Goal: Information Seeking & Learning: Learn about a topic

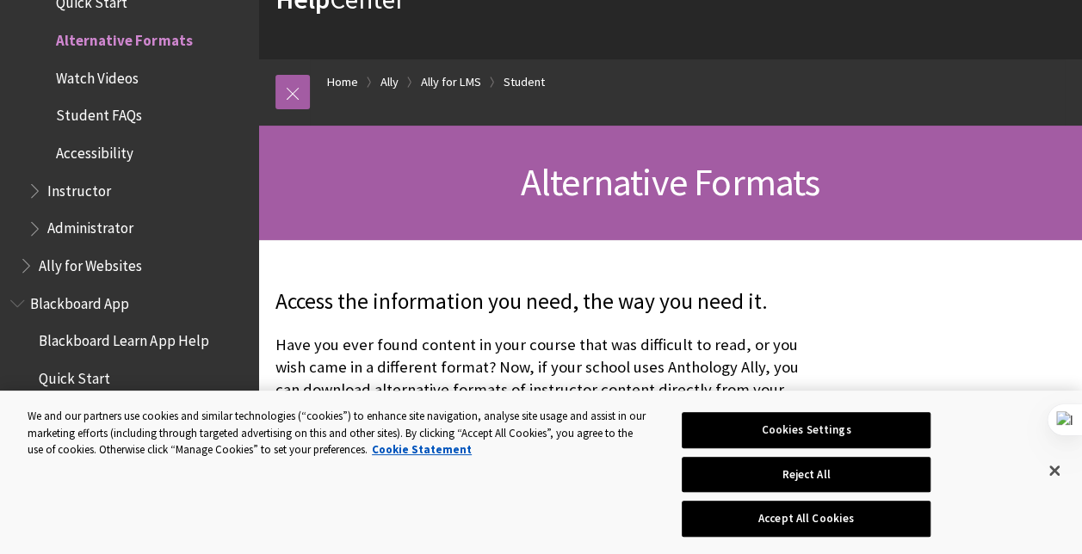
scroll to position [86, 0]
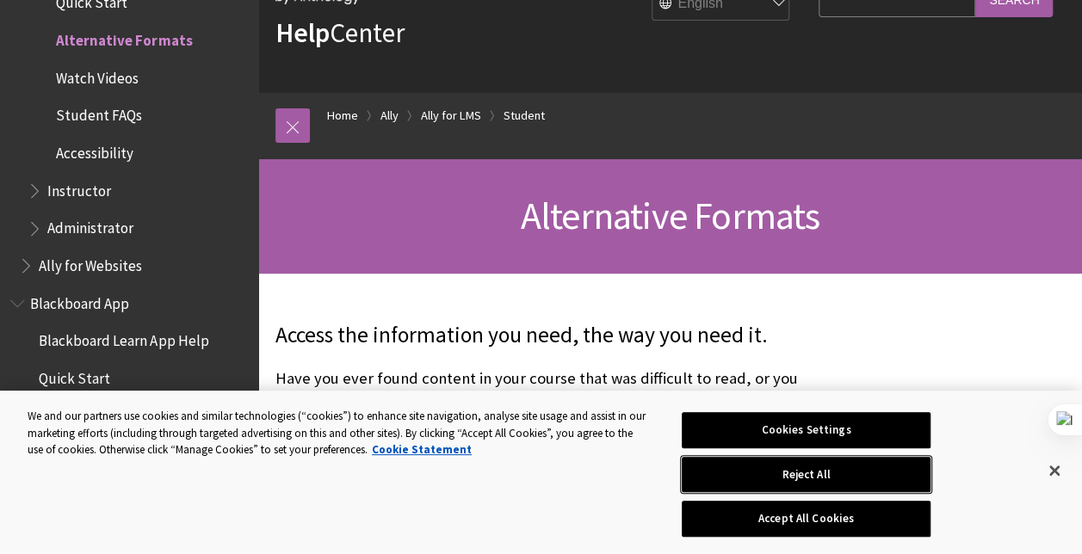
click at [907, 465] on button "Reject All" at bounding box center [805, 475] width 249 height 36
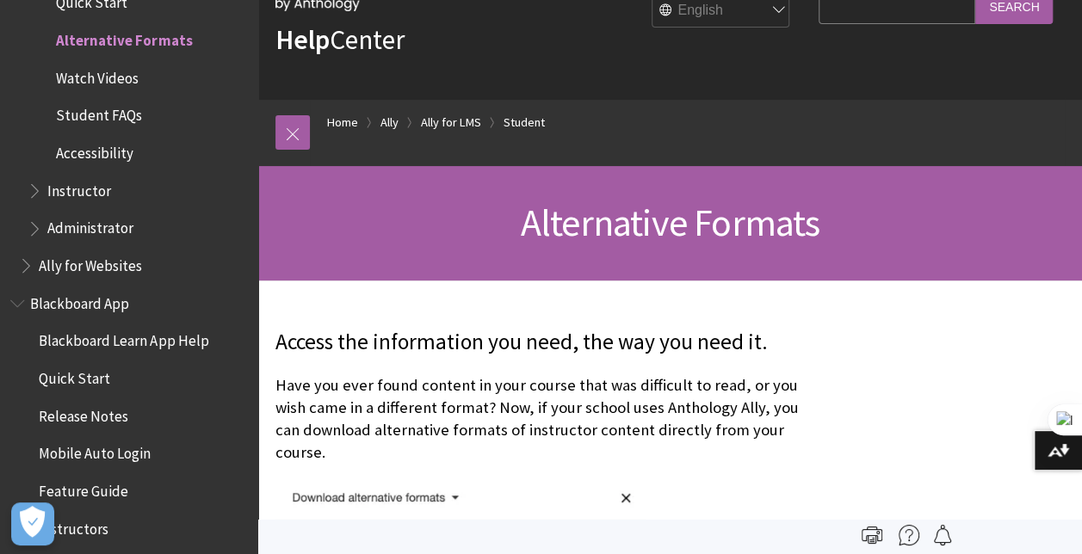
scroll to position [0, 0]
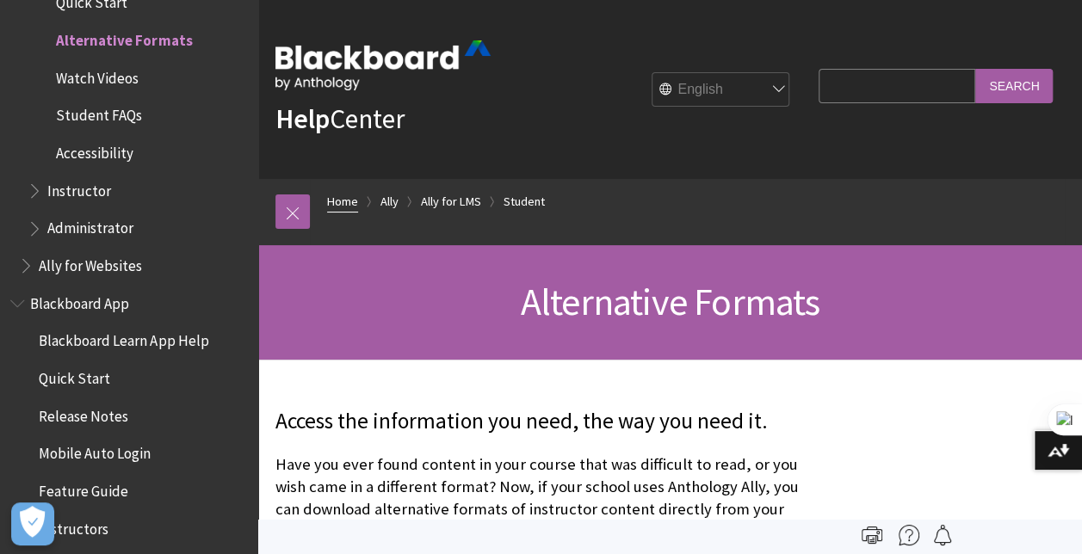
click at [334, 193] on link "Home" at bounding box center [342, 202] width 31 height 22
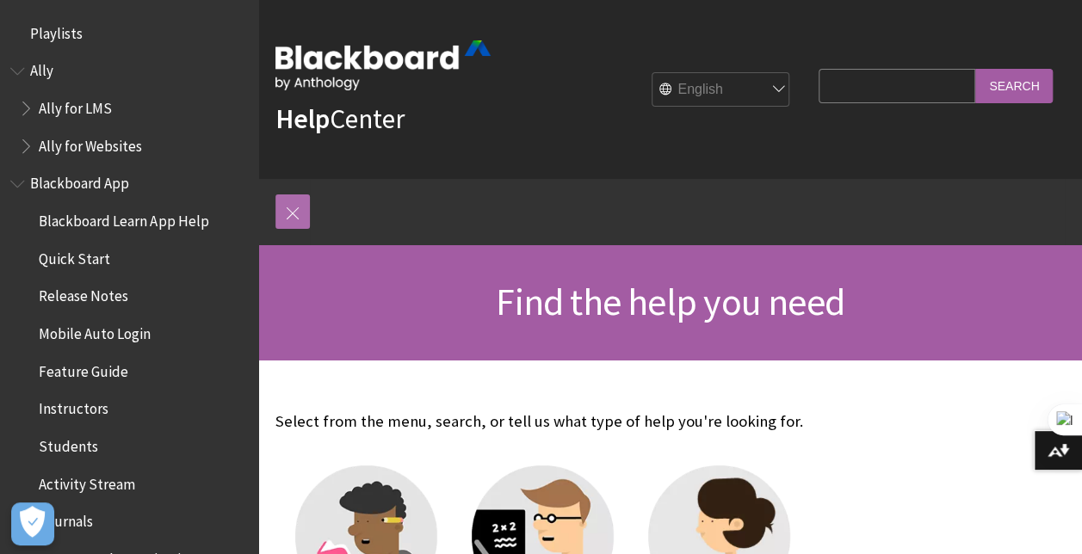
click at [298, 205] on link at bounding box center [292, 211] width 34 height 34
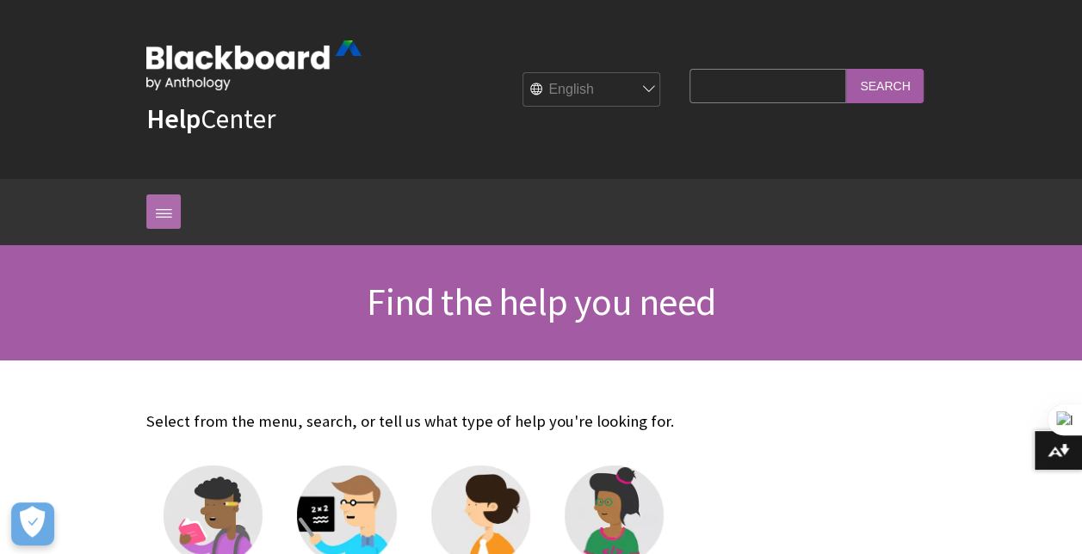
click at [150, 208] on link at bounding box center [163, 211] width 34 height 34
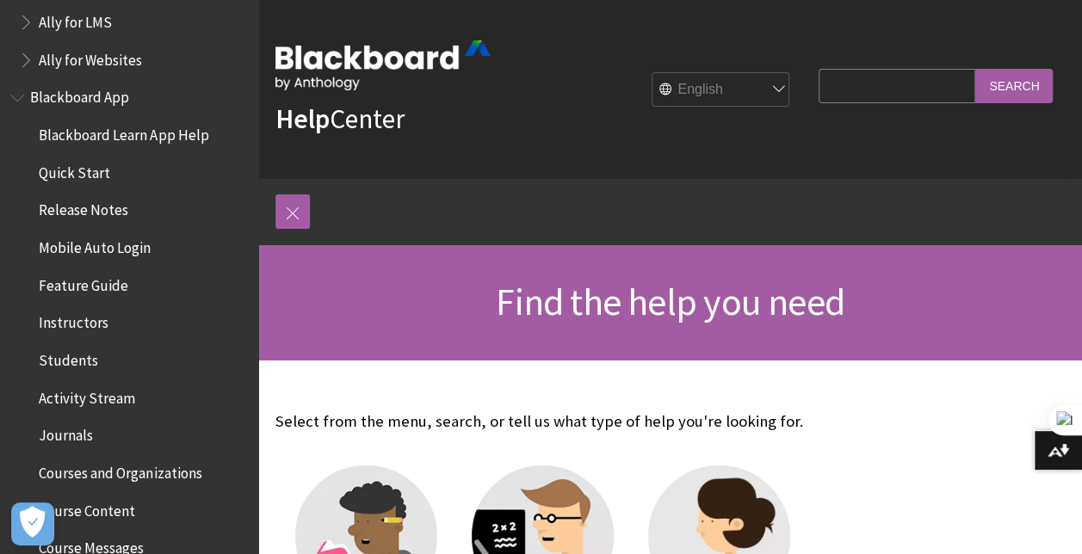
scroll to position [172, 0]
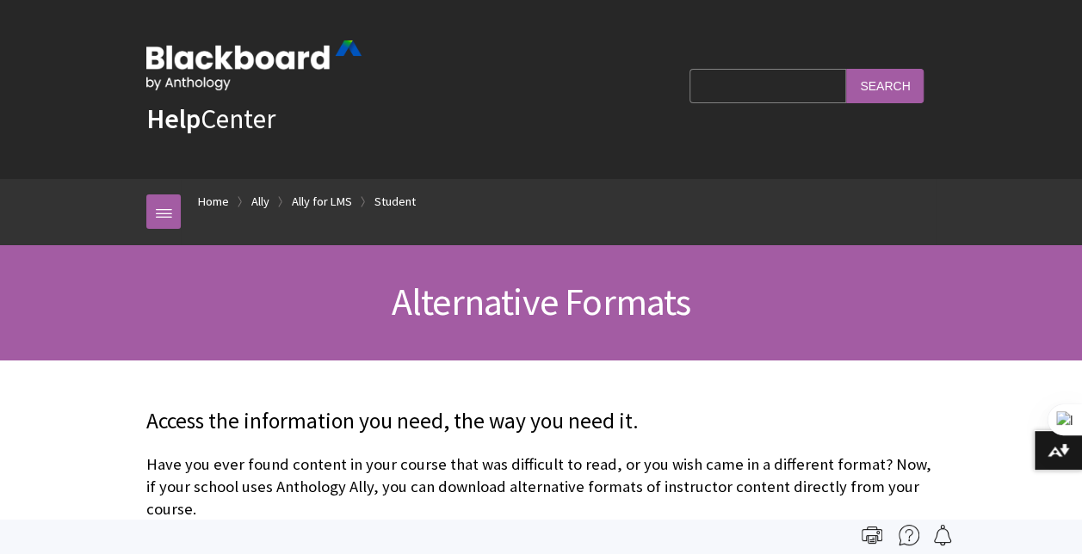
scroll to position [181, 0]
